Goal: Task Accomplishment & Management: Manage account settings

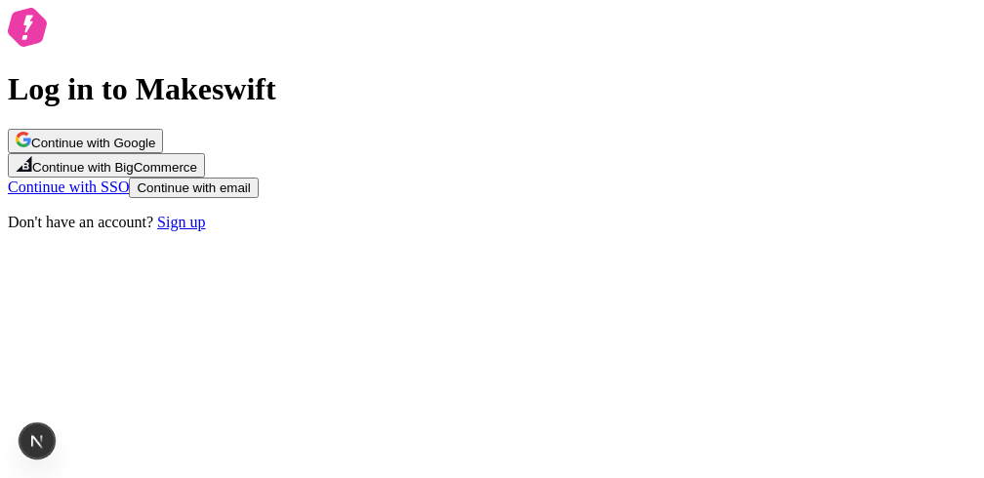
click at [47, 47] on icon at bounding box center [27, 27] width 39 height 39
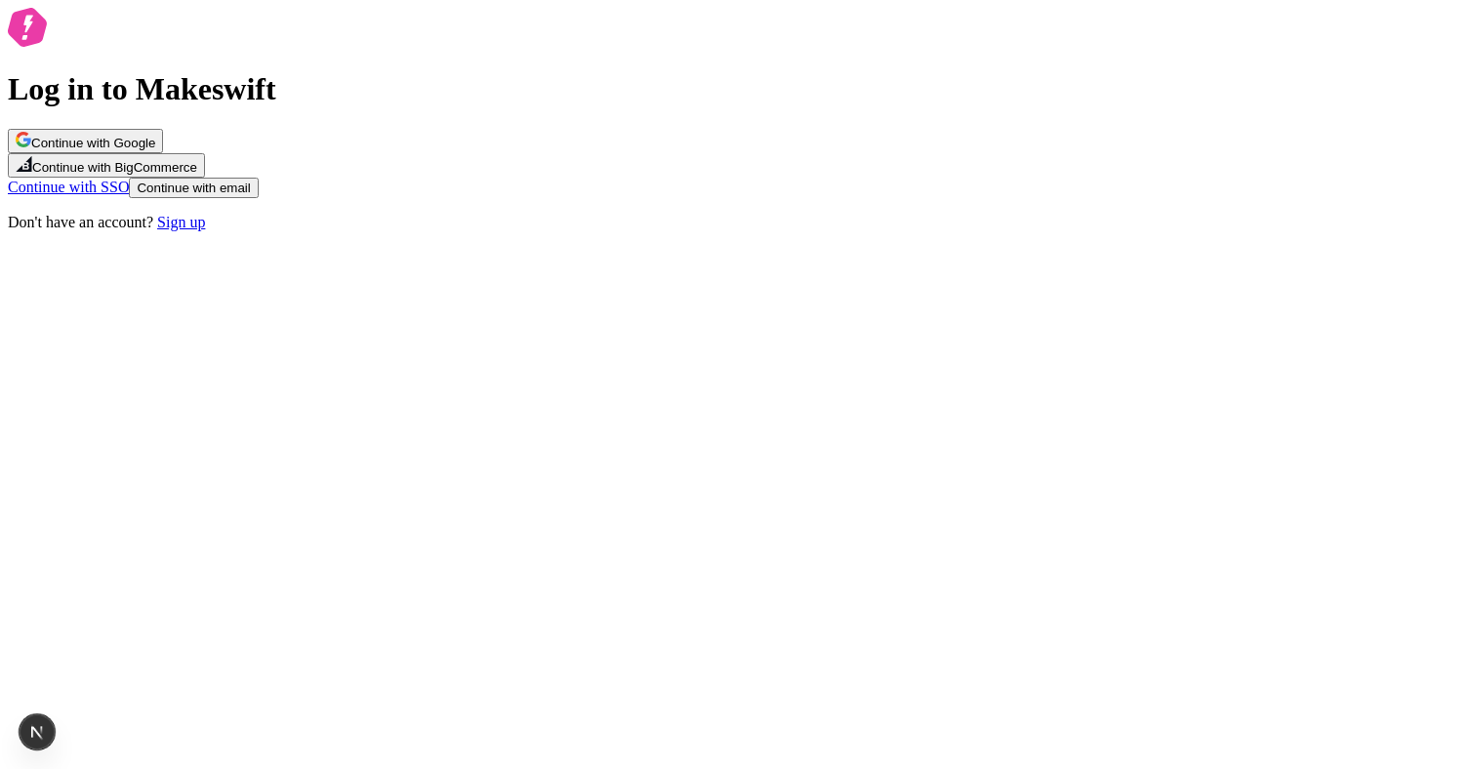
click at [155, 150] on span "Continue with Google" at bounding box center [93, 143] width 124 height 15
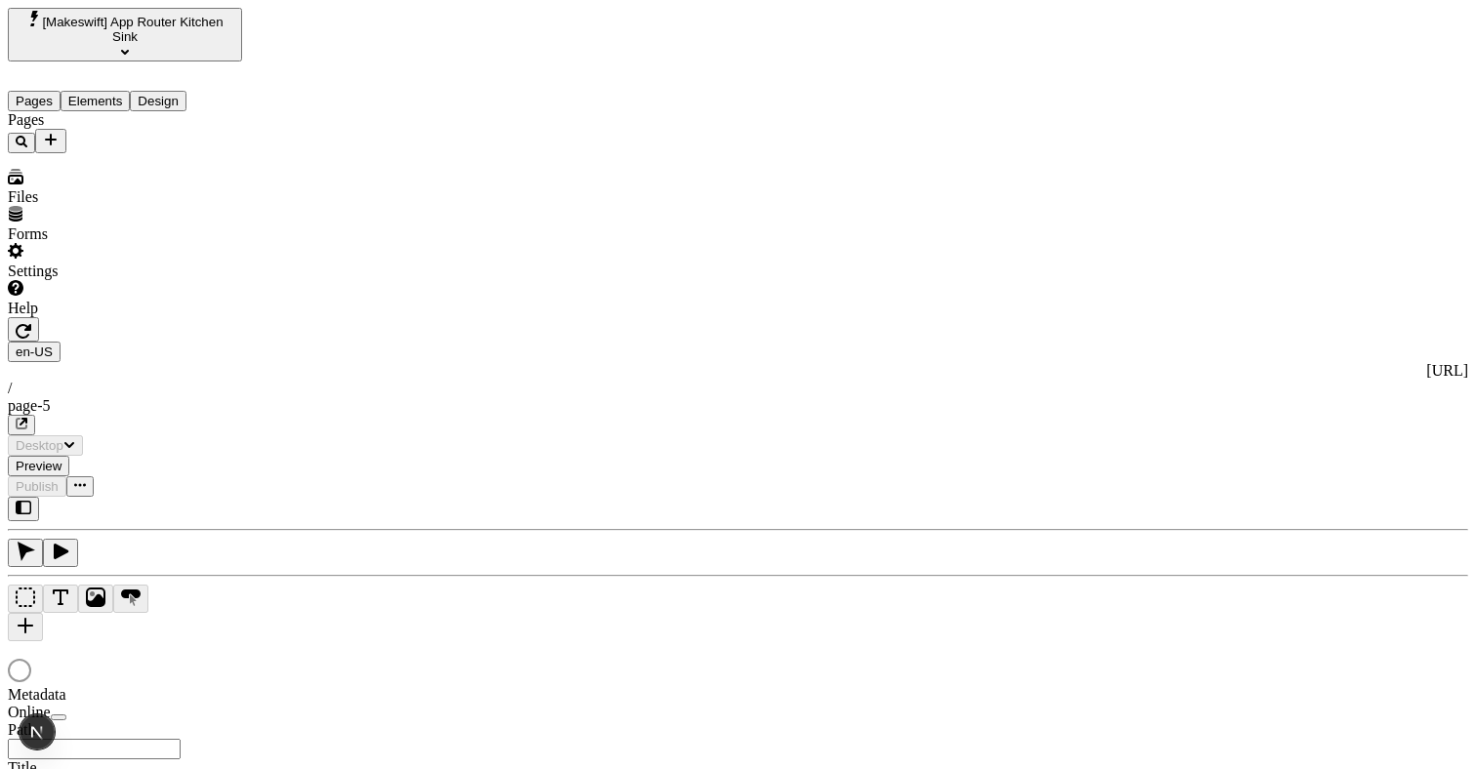
type input "/page-5"
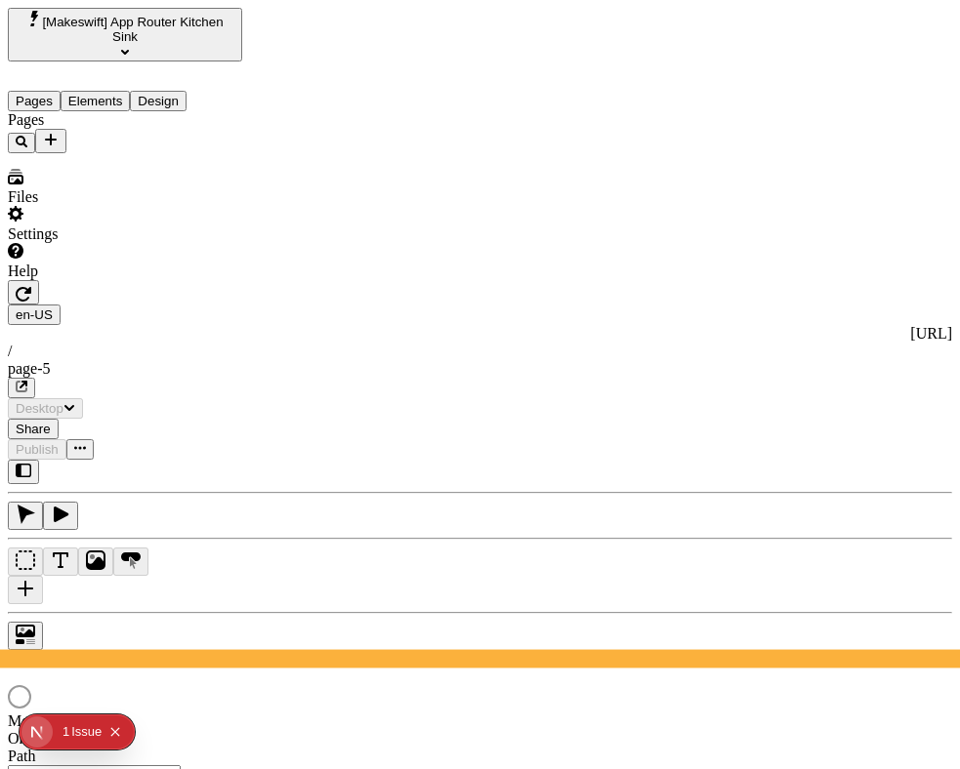
type input "/page-5"
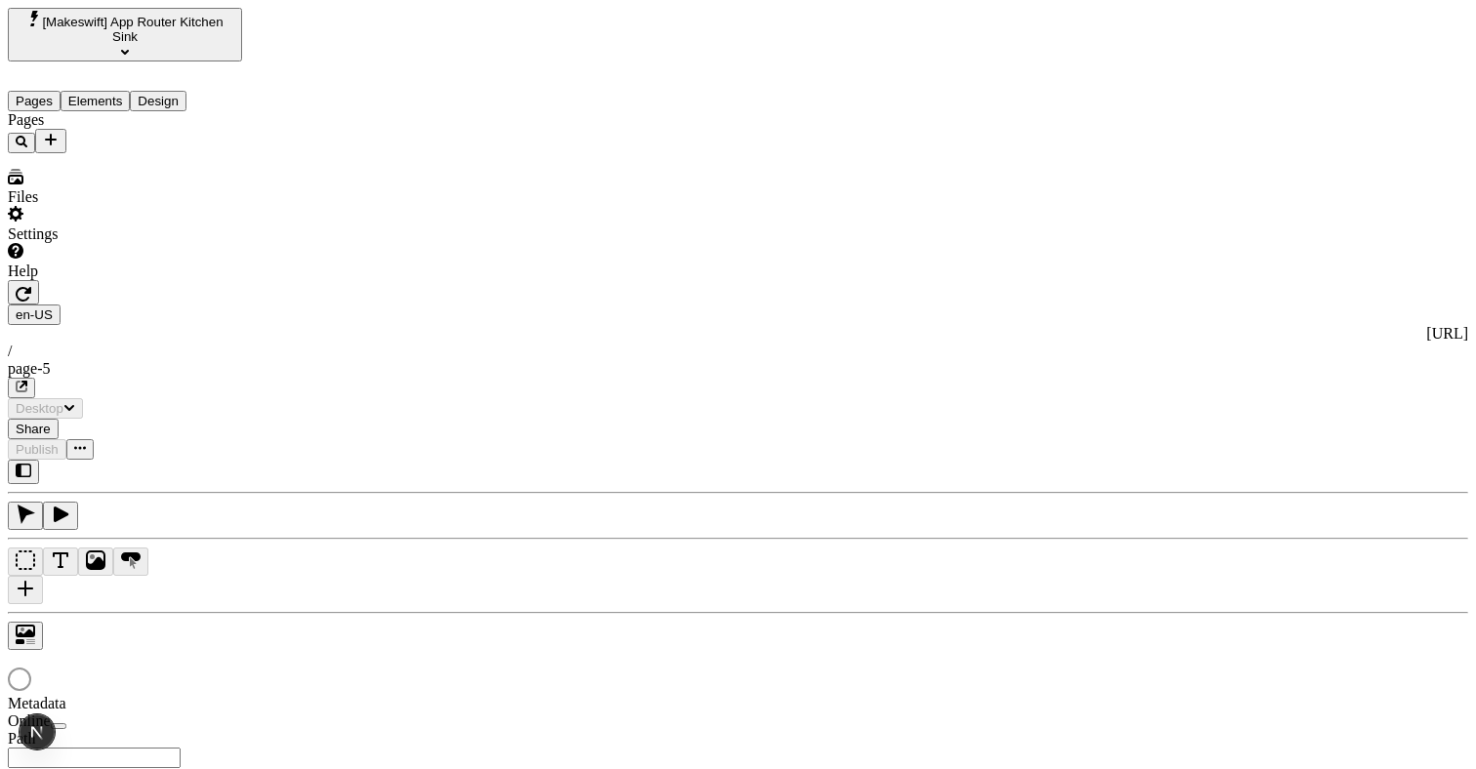
type input "/page-5"
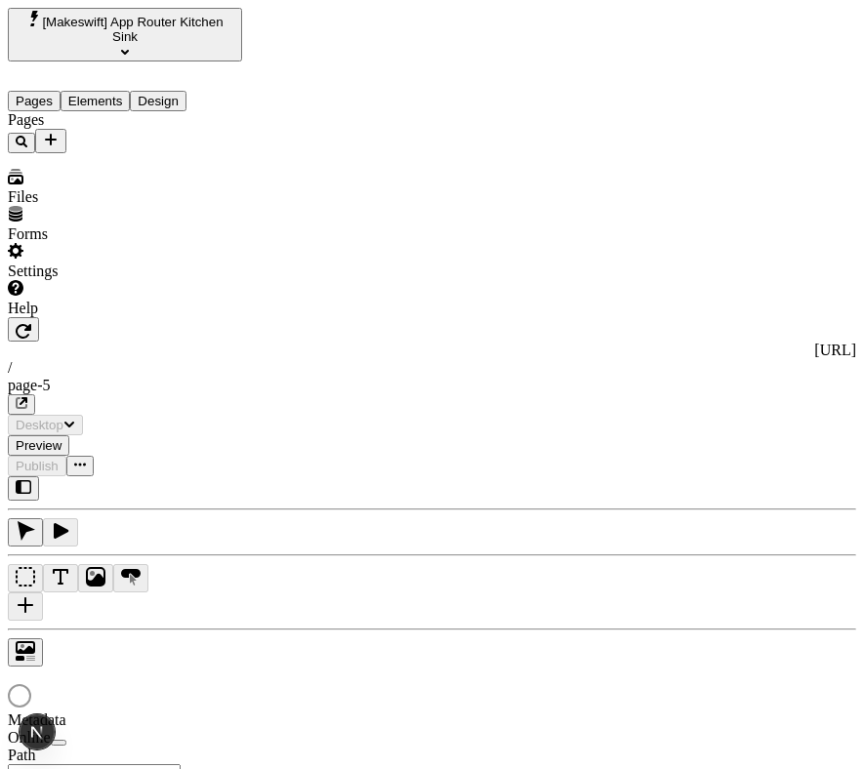
type input "/page-5"
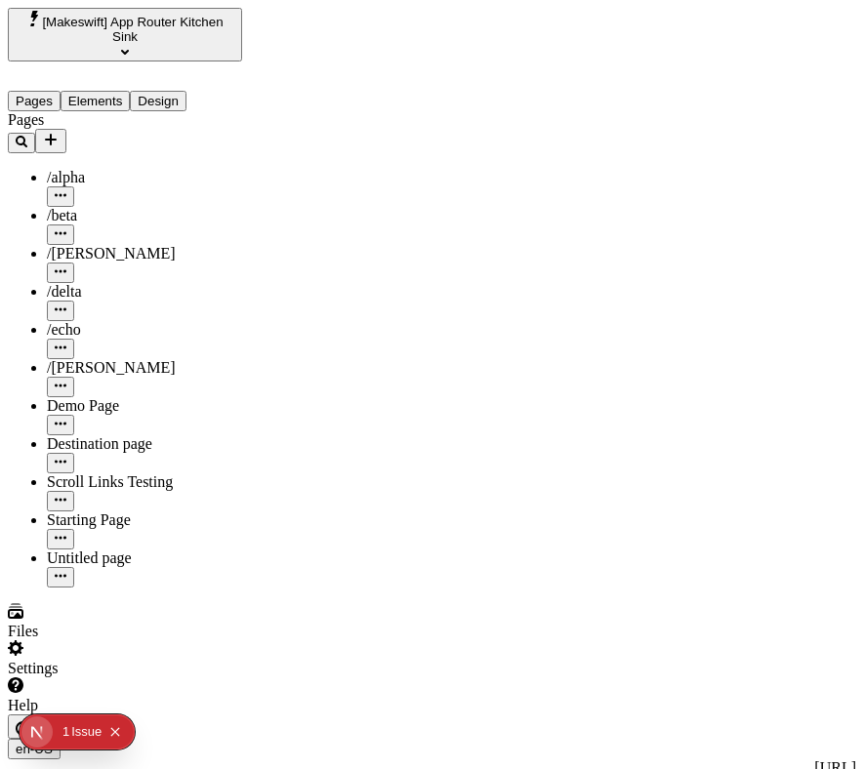
type input "/page-5"
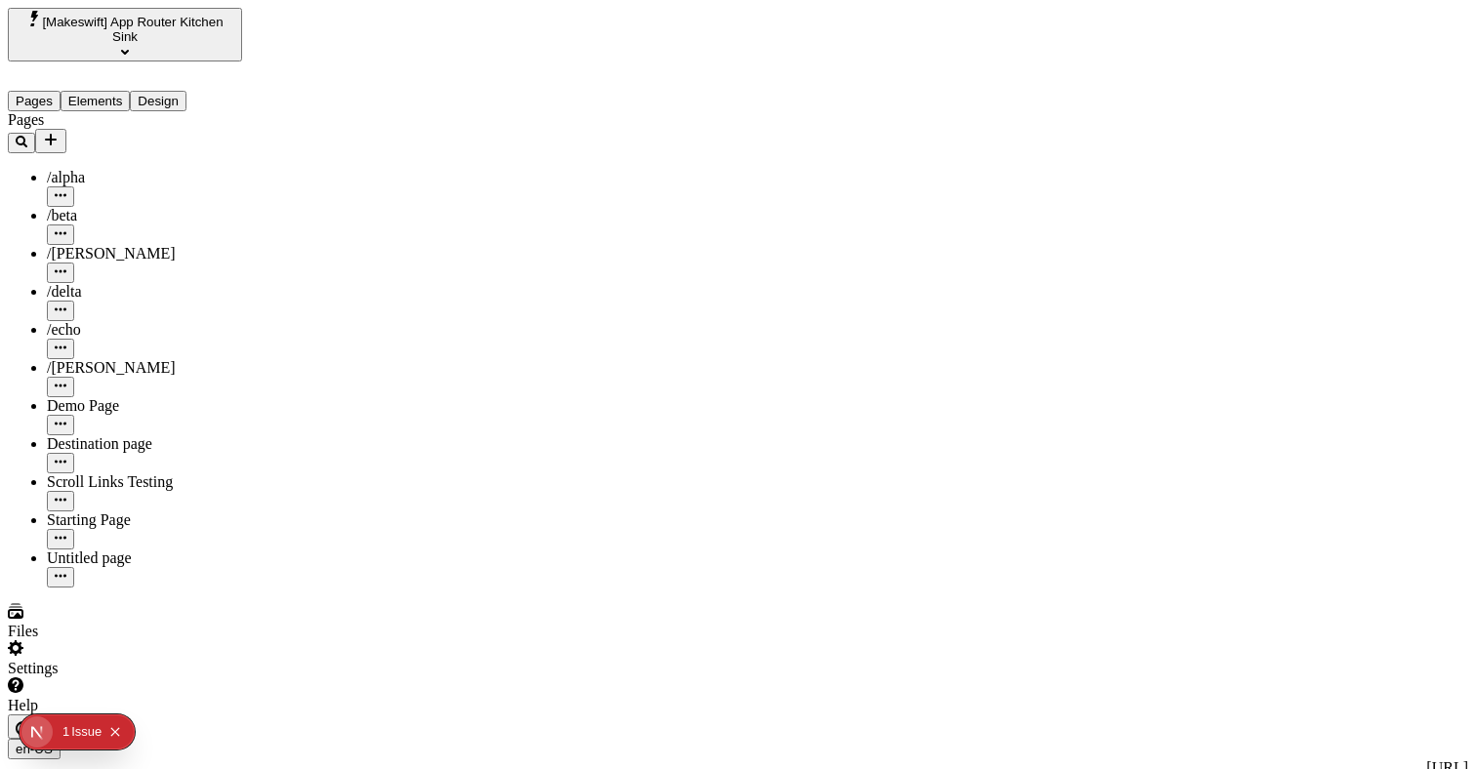
type input "/page-5"
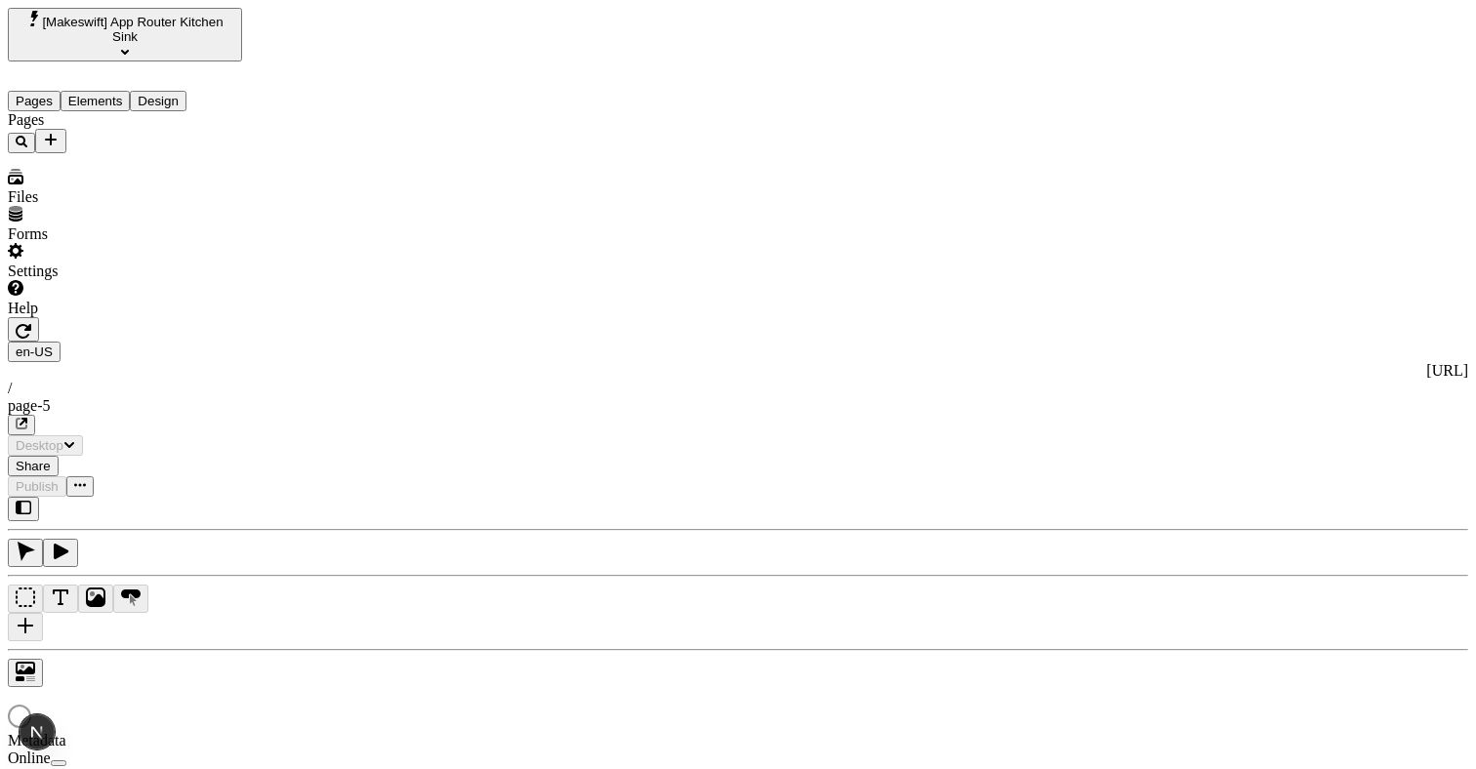
type input "/page-5"
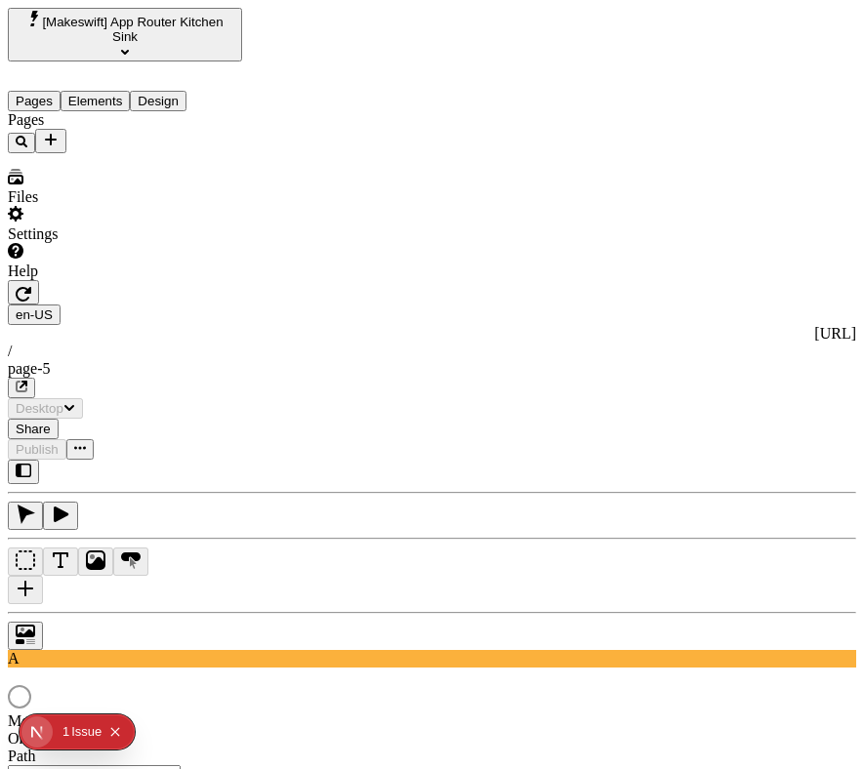
type input "/page-5"
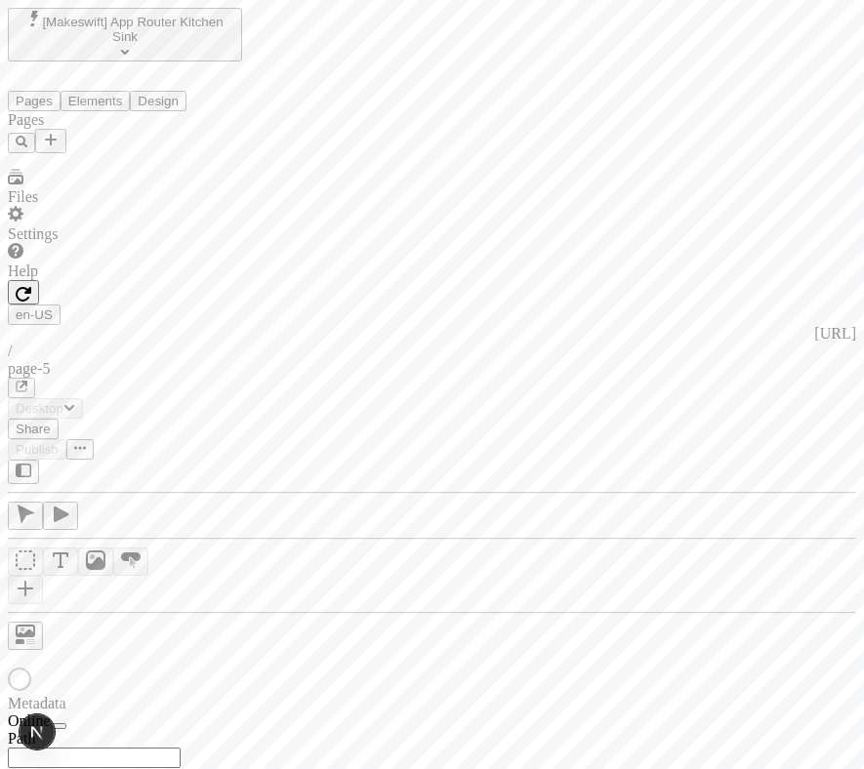
type input "/page-5"
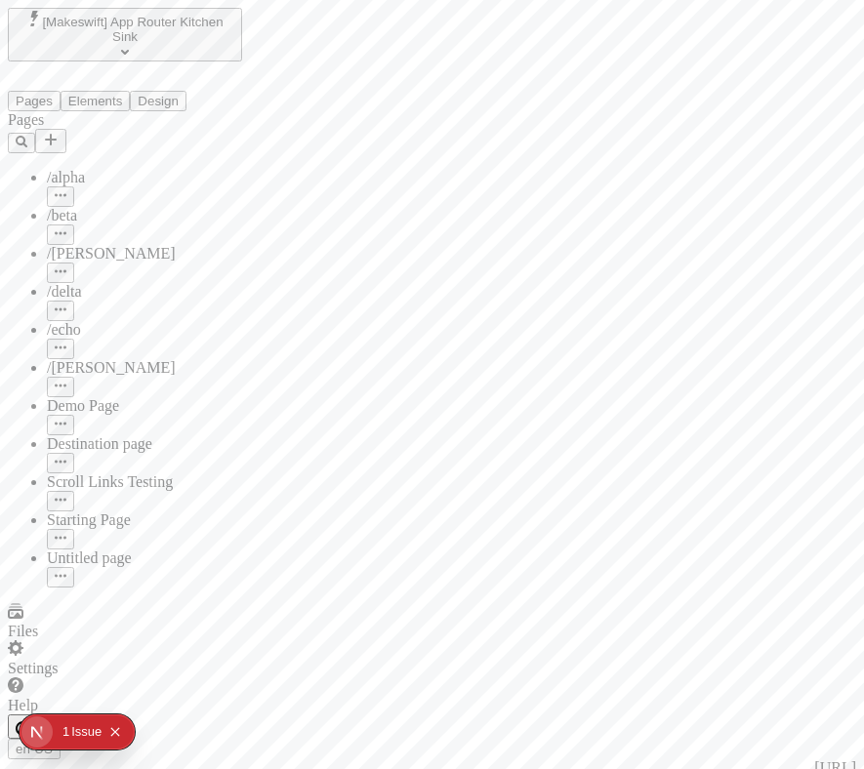
type input "/page-5"
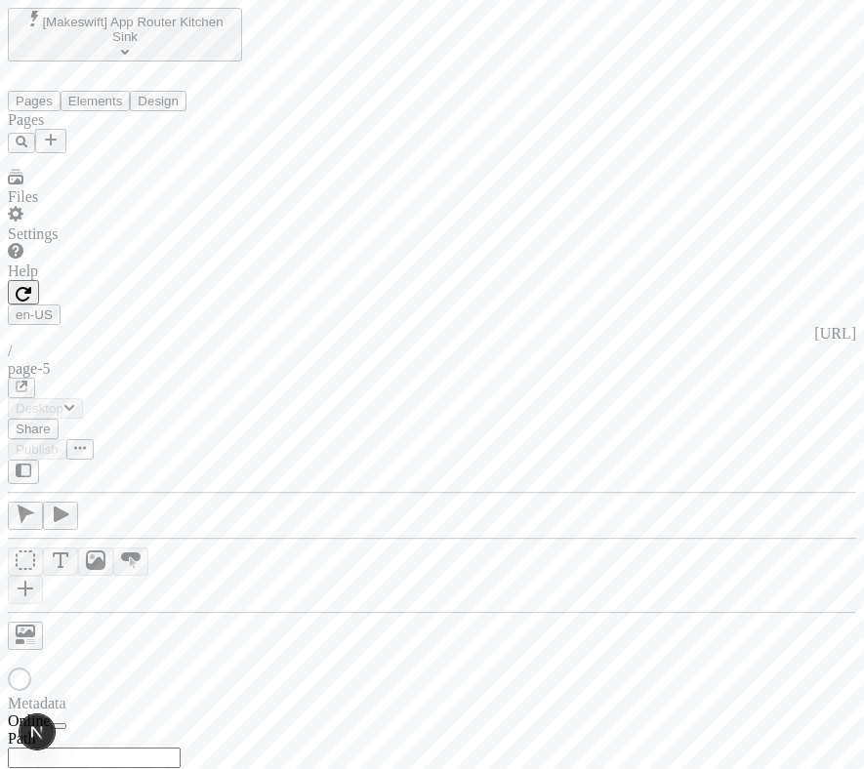
type input "/page-5"
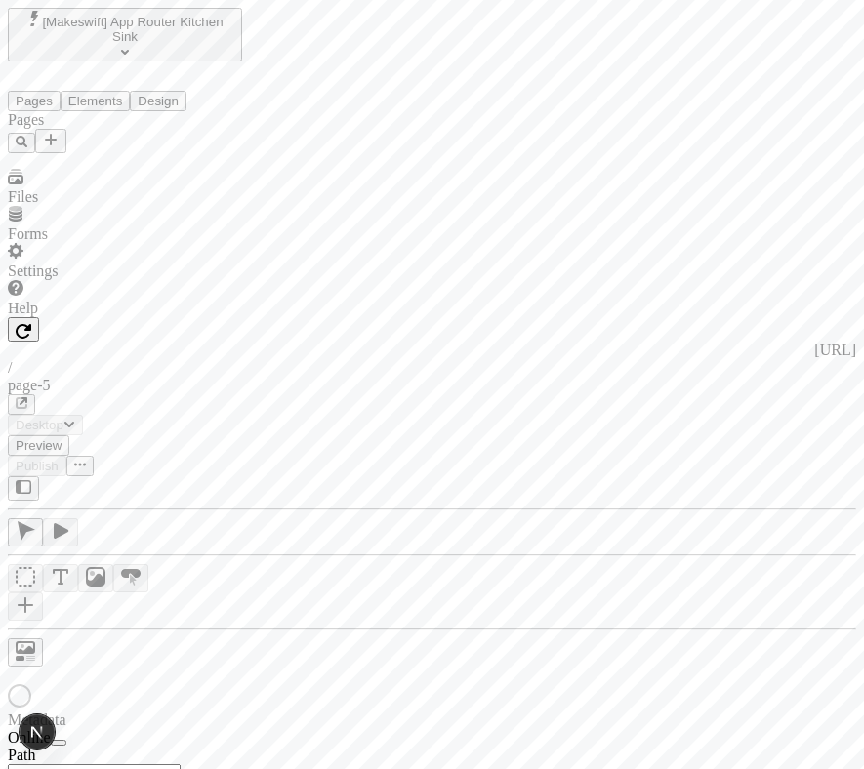
type input "/page-5"
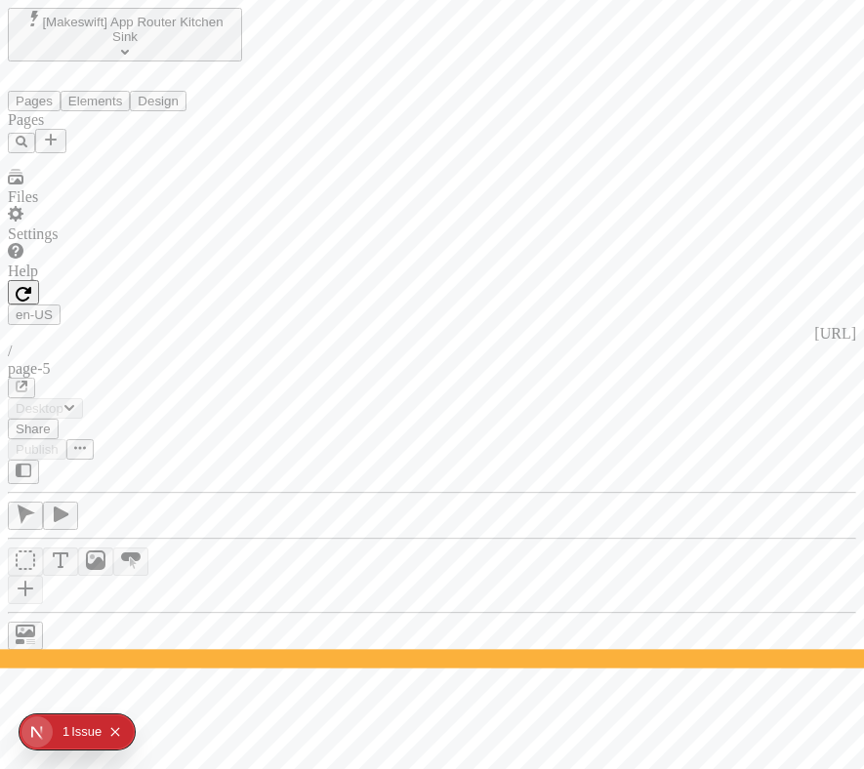
type input "/page-5"
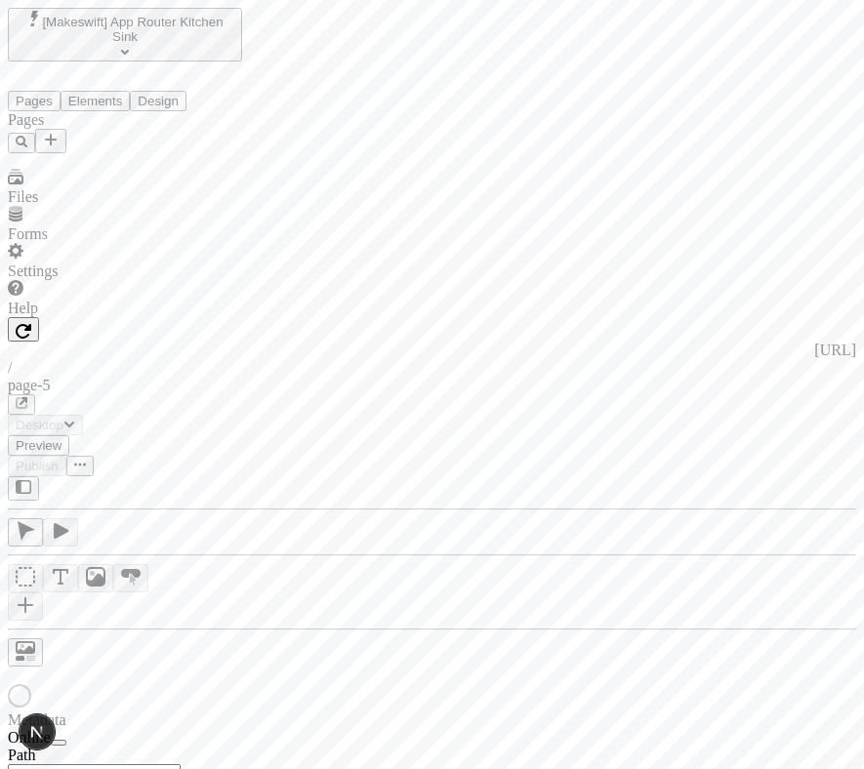
type input "/page-5"
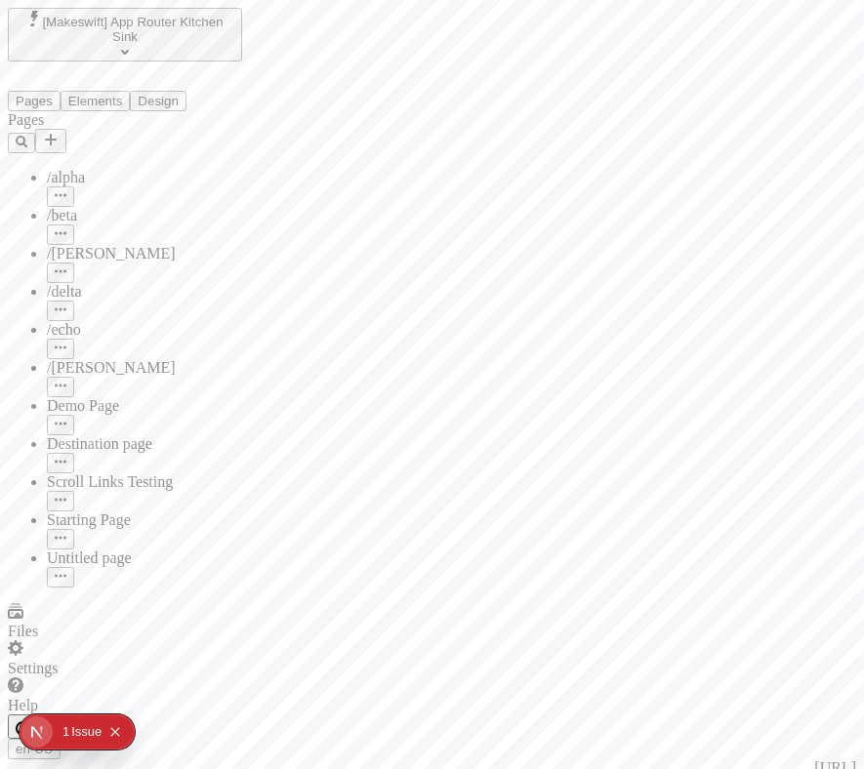
type input "/page-5"
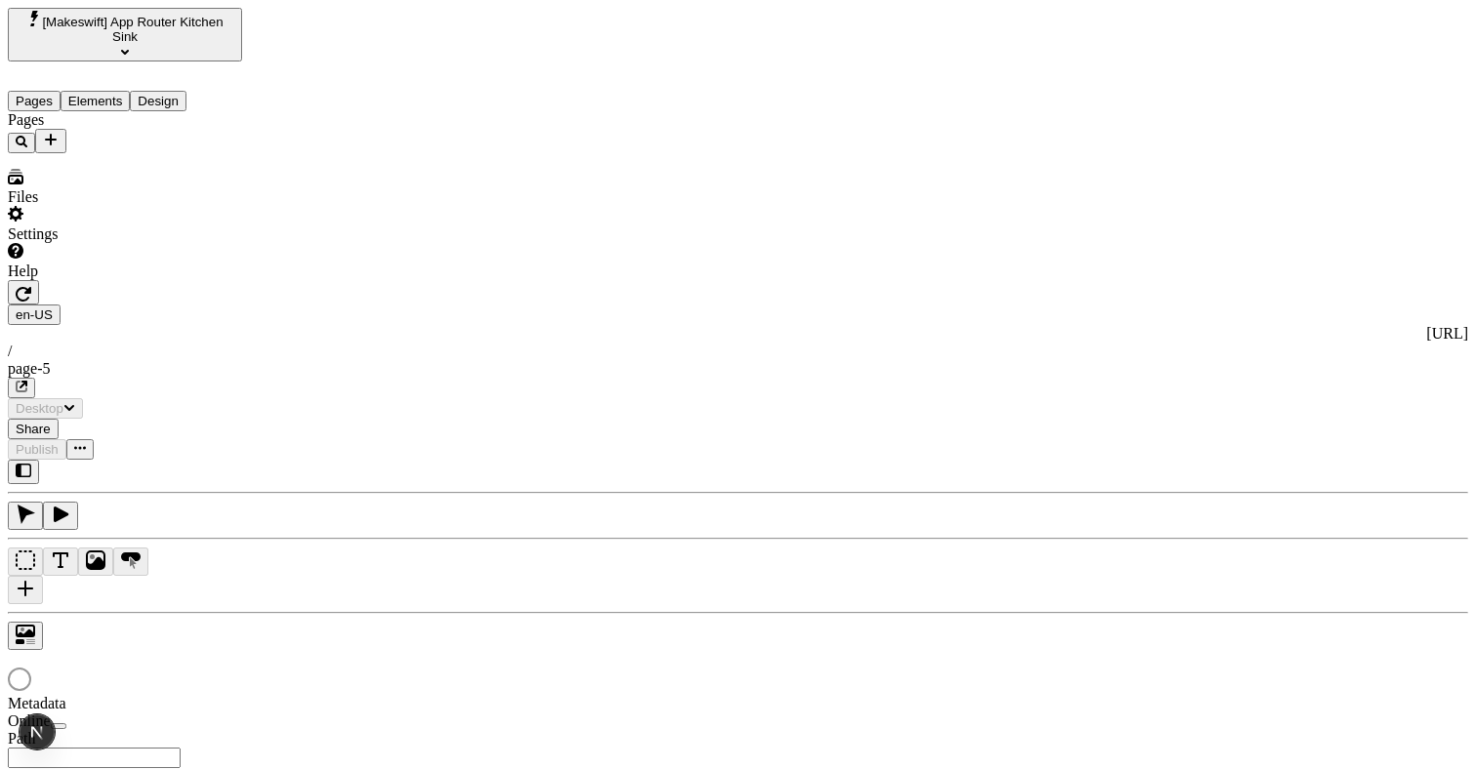
type input "/page-5"
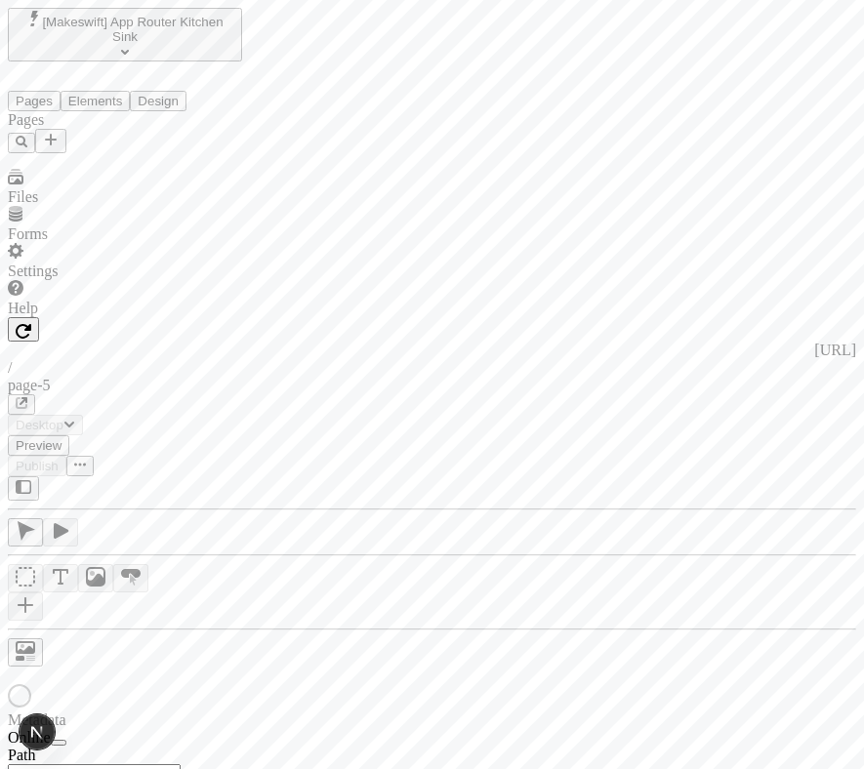
type input "/page-5"
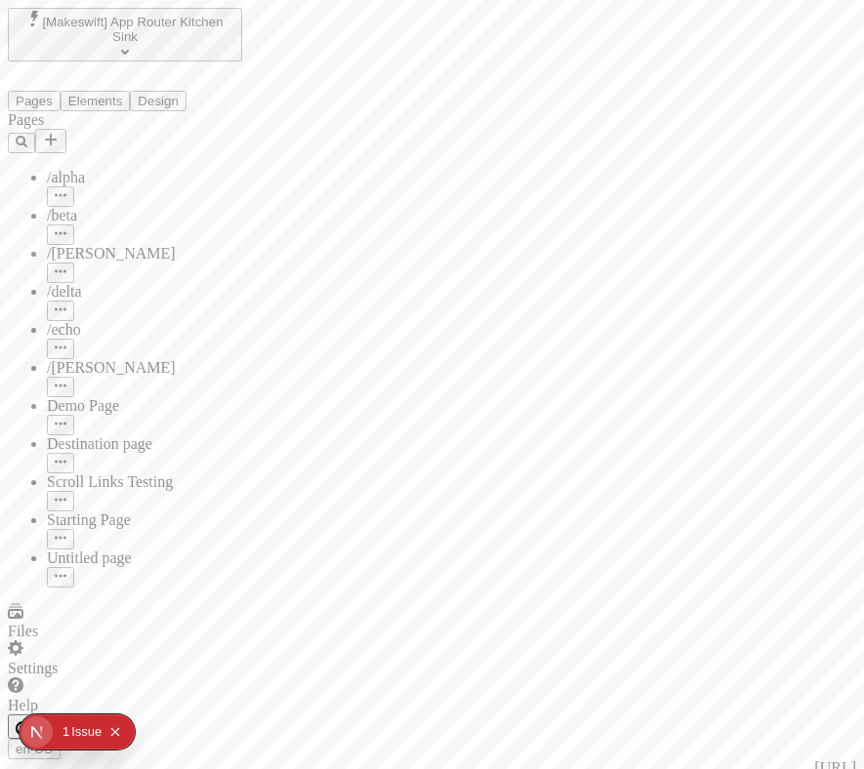
type input "/page-5"
